Goal: Information Seeking & Learning: Learn about a topic

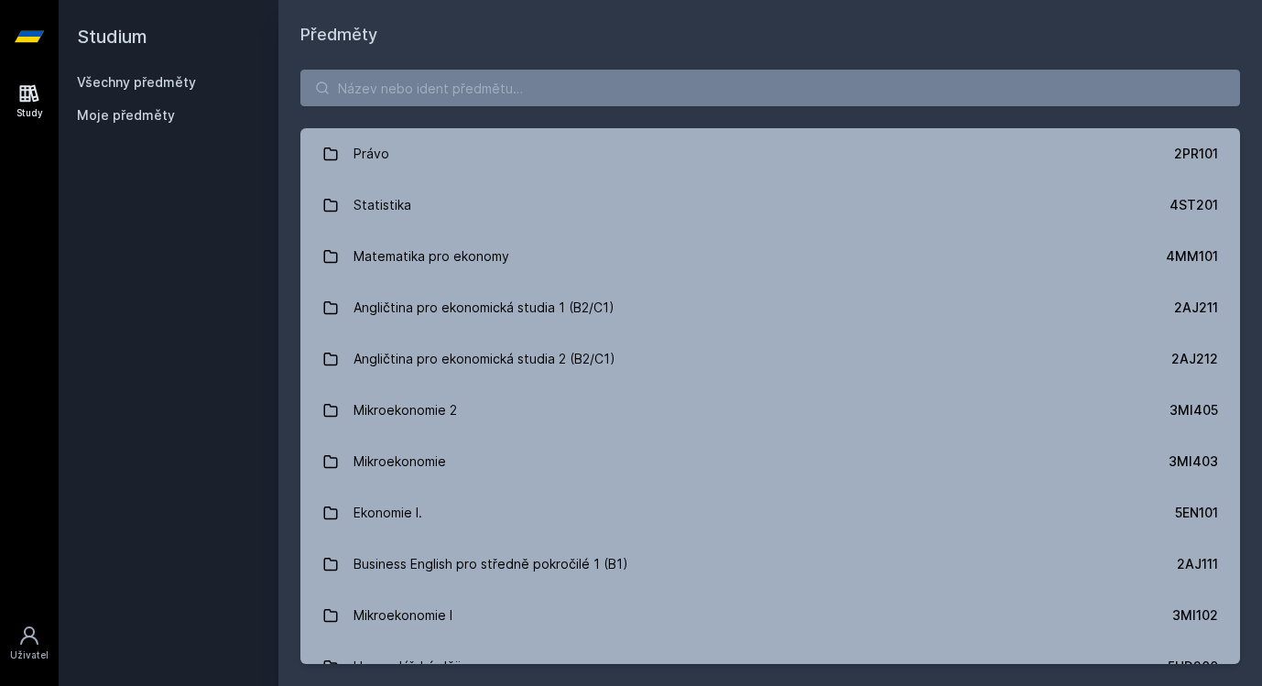
click at [687, 113] on div "Právo 2PR101 Statistika 4ST201 Matematika pro ekonomy 4MM101 Angličtina pro eko…" at bounding box center [770, 367] width 984 height 638
click at [650, 89] on input "search" at bounding box center [770, 88] width 940 height 37
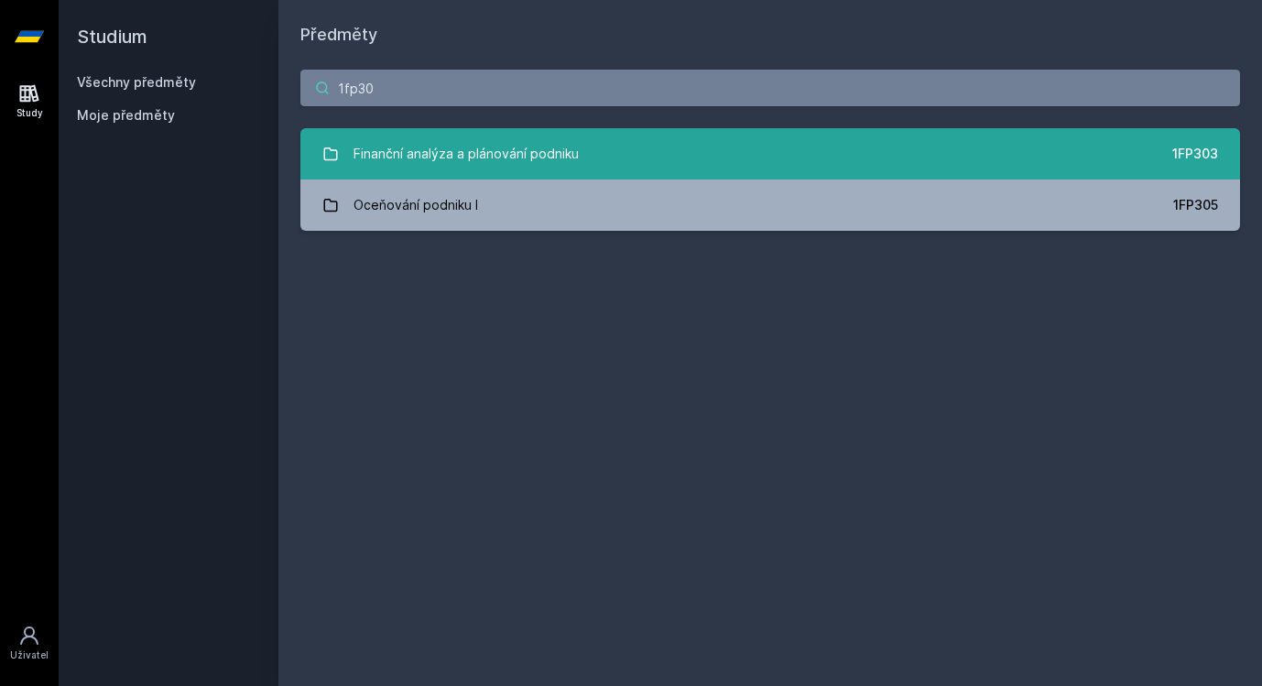
type input "1fp30"
click at [625, 137] on link "Finanční analýza a plánování podniku 1FP303" at bounding box center [770, 153] width 940 height 51
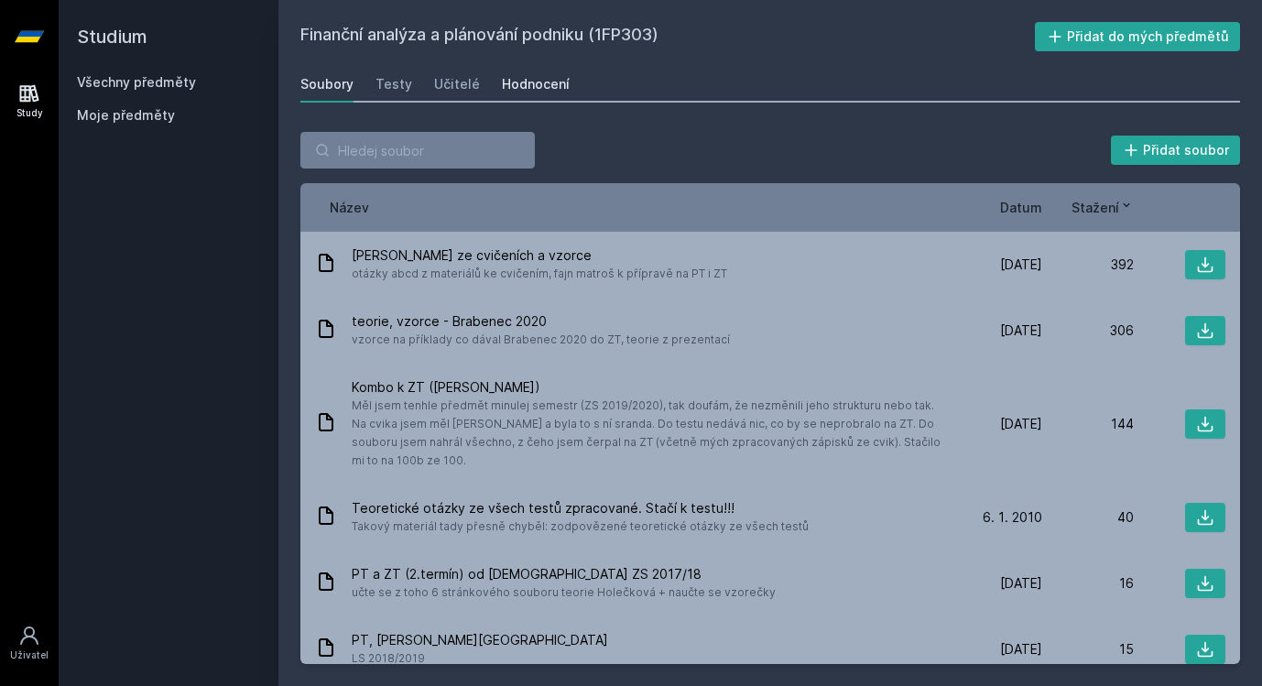
click at [519, 93] on link "Hodnocení" at bounding box center [536, 84] width 68 height 37
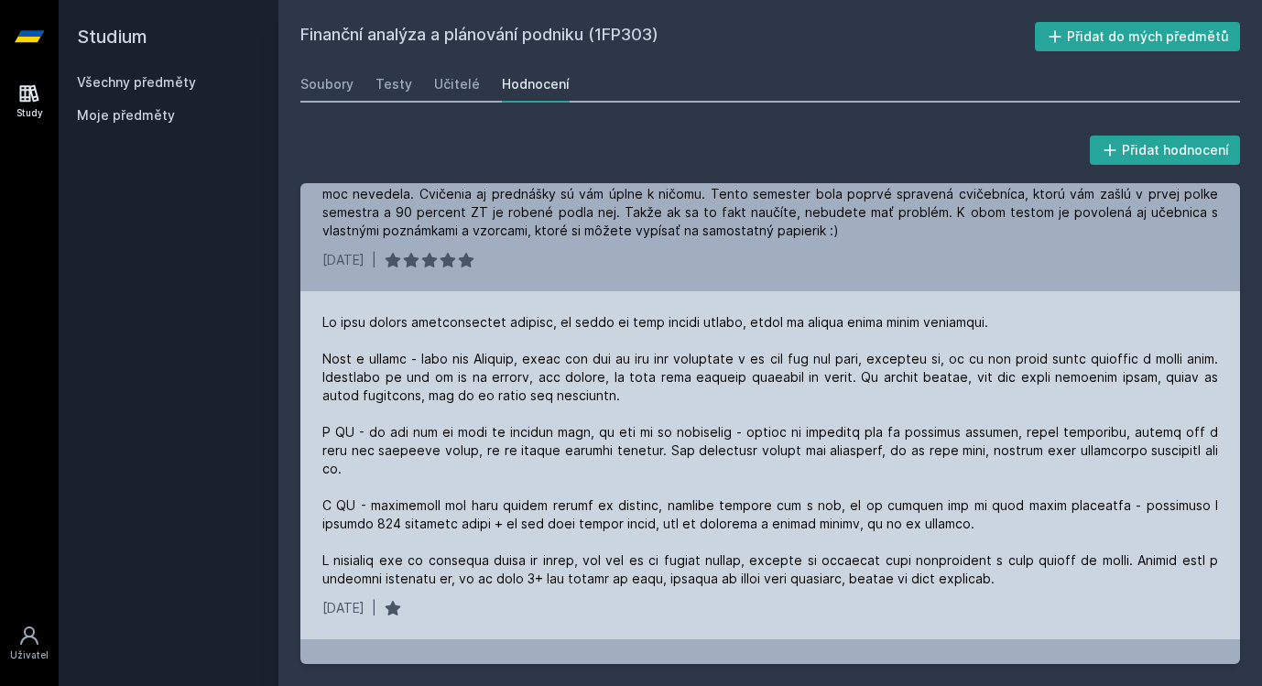
scroll to position [44, 0]
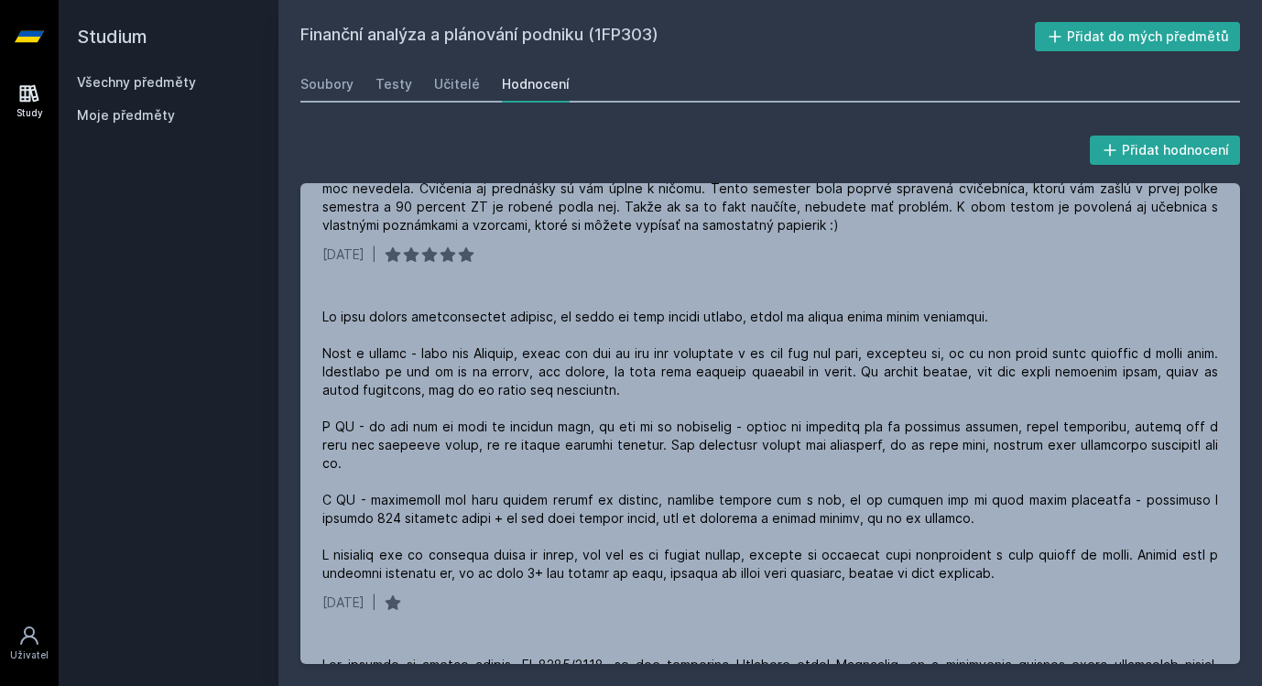
click at [551, 92] on div "Hodnocení" at bounding box center [536, 84] width 68 height 18
click at [355, 85] on div "Soubory Testy Učitelé Hodnocení" at bounding box center [770, 84] width 940 height 37
click at [457, 91] on div "Učitelé" at bounding box center [457, 84] width 46 height 18
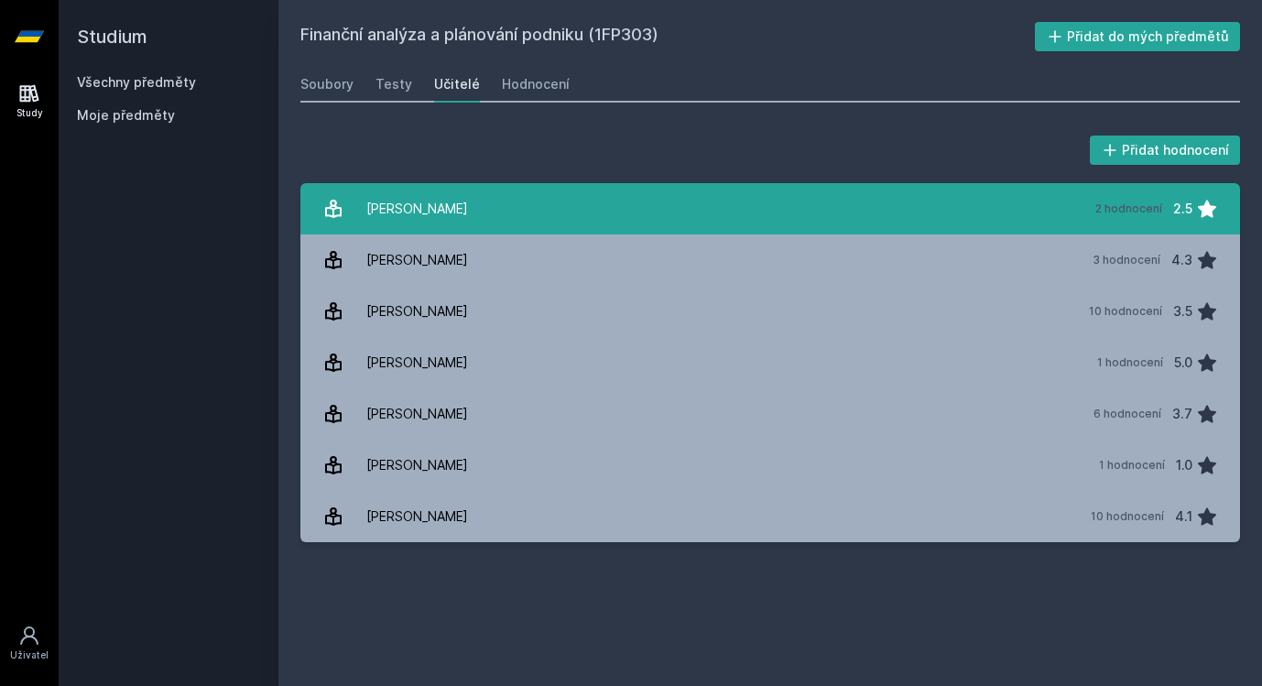
click at [465, 198] on div "[PERSON_NAME]" at bounding box center [417, 209] width 102 height 37
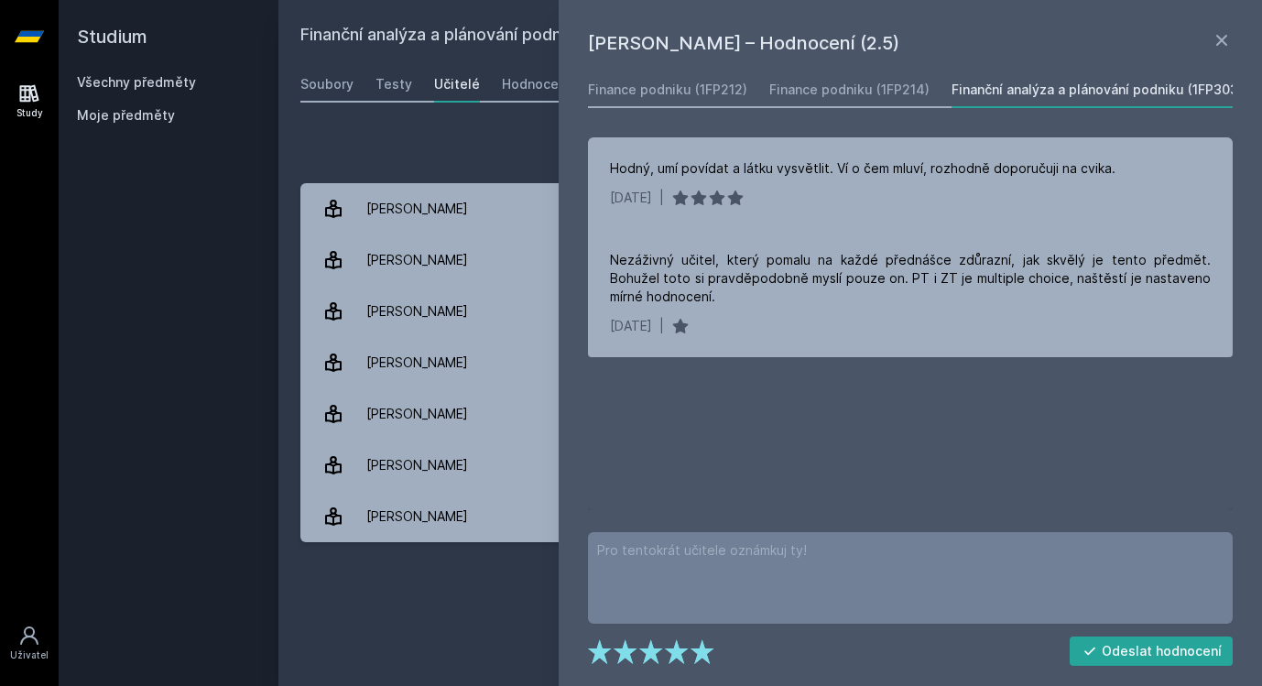
click at [508, 147] on div "Přidat hodnocení" at bounding box center [770, 150] width 940 height 37
click at [371, 69] on div "Soubory Testy Učitelé Hodnocení" at bounding box center [770, 84] width 940 height 37
click at [1216, 50] on icon at bounding box center [1222, 40] width 22 height 22
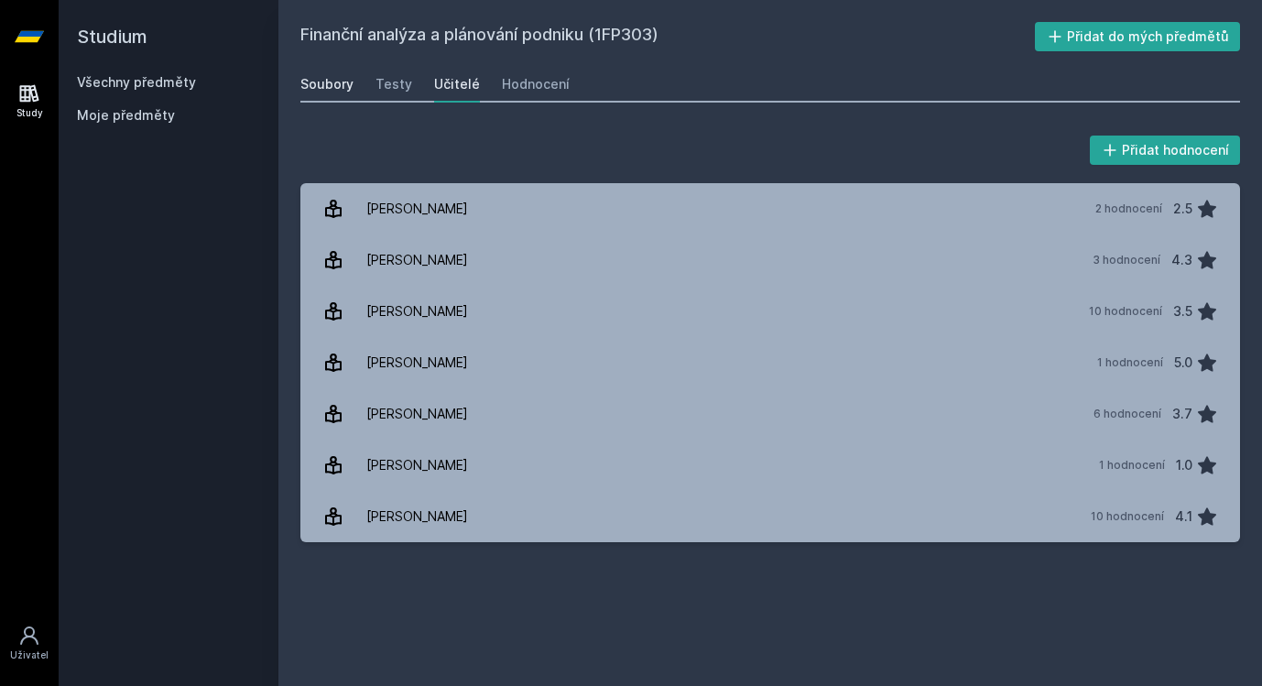
click at [324, 79] on div "Soubory" at bounding box center [326, 84] width 53 height 18
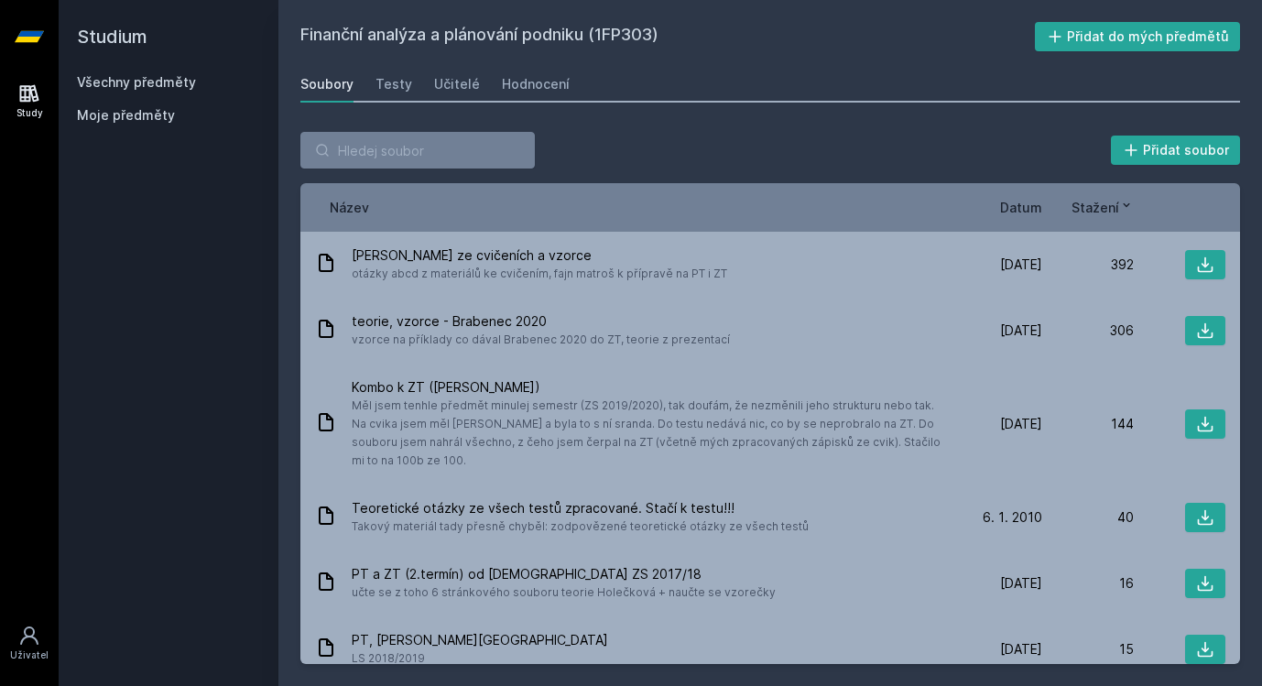
click at [1010, 203] on span "Datum" at bounding box center [1021, 207] width 42 height 19
